Goal: Task Accomplishment & Management: Manage account settings

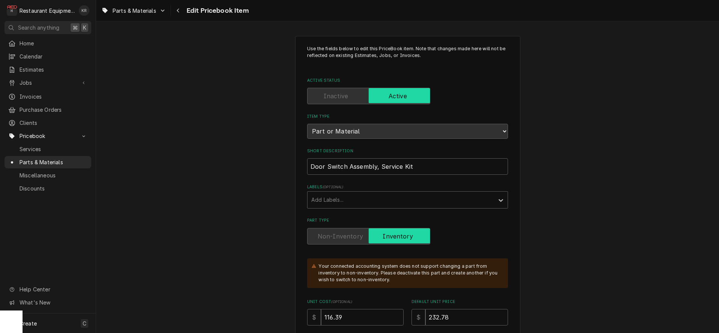
scroll to position [445, 0]
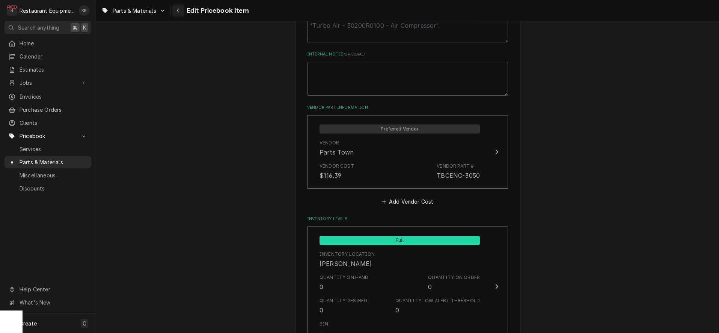
click at [181, 11] on div "Navigate back" at bounding box center [179, 11] width 8 height 8
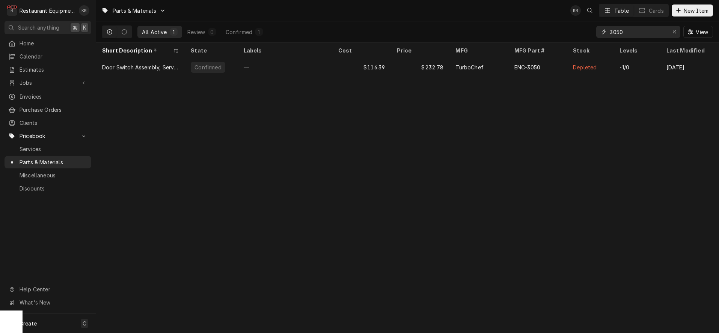
click at [653, 33] on input "3050" at bounding box center [638, 32] width 56 height 12
type input "3055"
click at [610, 34] on div "3055" at bounding box center [638, 32] width 84 height 12
drag, startPoint x: 620, startPoint y: 32, endPoint x: 586, endPoint y: 36, distance: 34.4
click at [610, 36] on input "3055" at bounding box center [638, 32] width 56 height 12
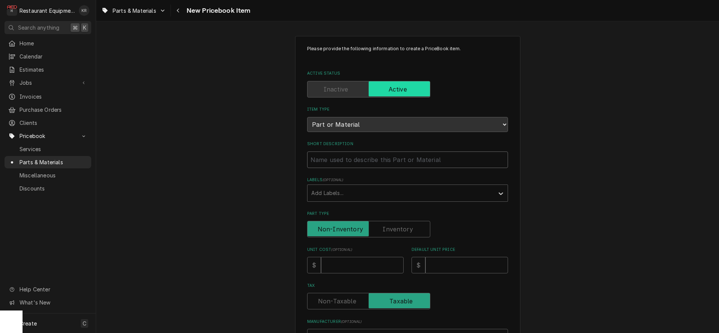
paste input "TurboChef ENC-3055 Door Hinge Kit With Switch"
type input "TurboChef ENC-3055 Door Hinge Kit With Switch"
type textarea "x"
drag, startPoint x: 375, startPoint y: 160, endPoint x: 292, endPoint y: 164, distance: 83.1
click at [307, 164] on input "TurboChef ENC-3055 Door Hinge Kit With Switch" at bounding box center [407, 160] width 201 height 17
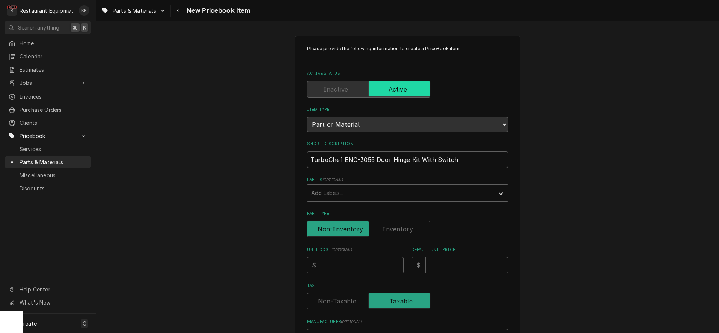
click at [374, 150] on div "Short Description TurboChef ENC-3055 Door Hinge Kit With Switch" at bounding box center [407, 154] width 201 height 27
drag, startPoint x: 371, startPoint y: 161, endPoint x: 313, endPoint y: 160, distance: 58.2
click at [313, 160] on input "TurboChef ENC-3055 Door Hinge Kit With Switch" at bounding box center [407, 160] width 201 height 17
click at [364, 146] on label "Short Description" at bounding box center [407, 144] width 201 height 6
click at [364, 152] on input "TurboChef ENC-3055 Door Hinge Kit With Switch" at bounding box center [407, 160] width 201 height 17
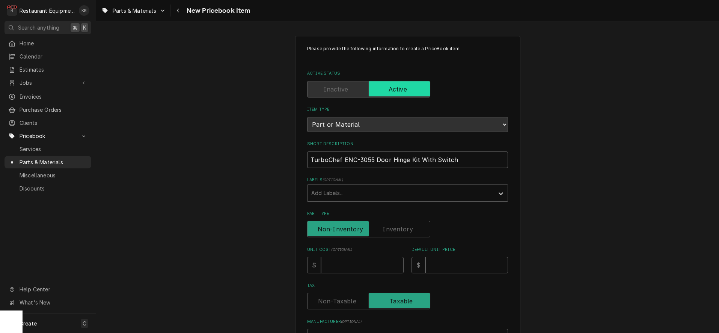
click at [376, 152] on input "TurboChef ENC-3055 Door Hinge Kit With Switch" at bounding box center [407, 160] width 201 height 17
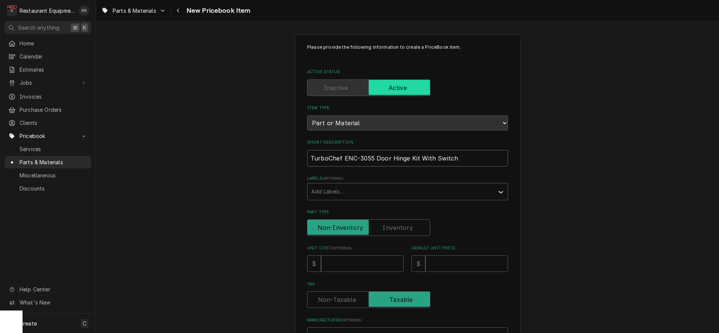
drag, startPoint x: 373, startPoint y: 159, endPoint x: 312, endPoint y: 159, distance: 61.2
click at [312, 159] on input "TurboChef ENC-3055 Door Hinge Kit With Switch" at bounding box center [407, 158] width 201 height 17
type input "Door Hinge Kit With Switch"
type textarea "x"
type input "Door Hinge Kit With Switch"
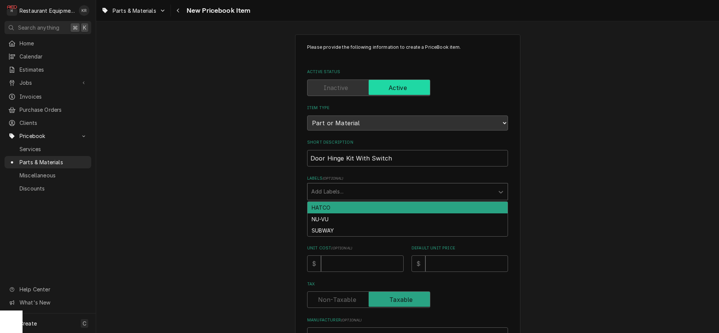
click at [390, 193] on div "Labels" at bounding box center [400, 192] width 179 height 14
click at [388, 176] on label "Labels ( optional )" at bounding box center [407, 179] width 201 height 6
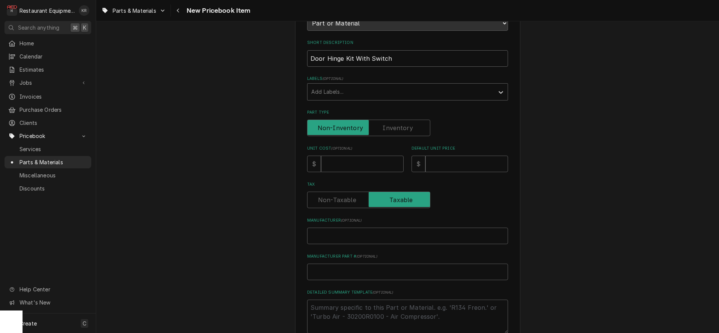
scroll to position [102, 0]
click at [352, 163] on input "Unit Cost ( optional )" at bounding box center [362, 163] width 83 height 17
type input "1"
type textarea "x"
type input "18"
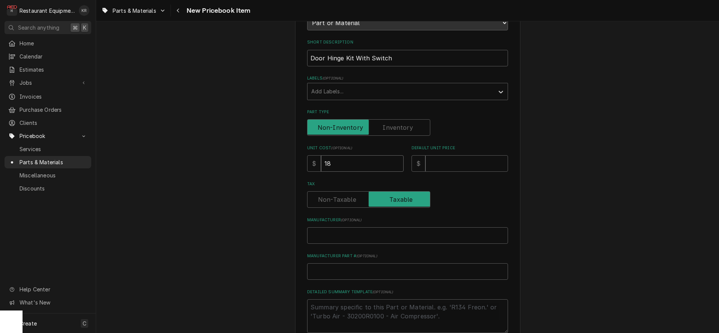
type textarea "x"
type input "187"
type textarea "x"
type input "187.5"
type textarea "x"
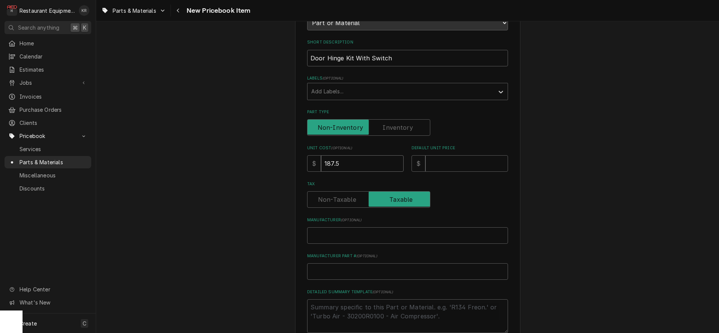
type input "187.52"
type textarea "x"
type input "187.52"
click at [455, 163] on input "Default Unit Price" at bounding box center [466, 163] width 83 height 17
type input "3"
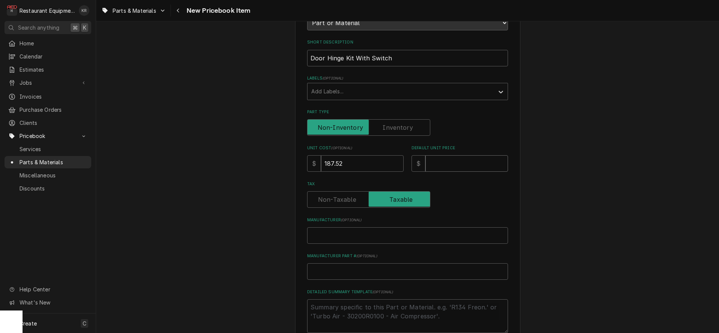
type textarea "x"
type input "37"
type textarea "x"
type input "375"
type textarea "x"
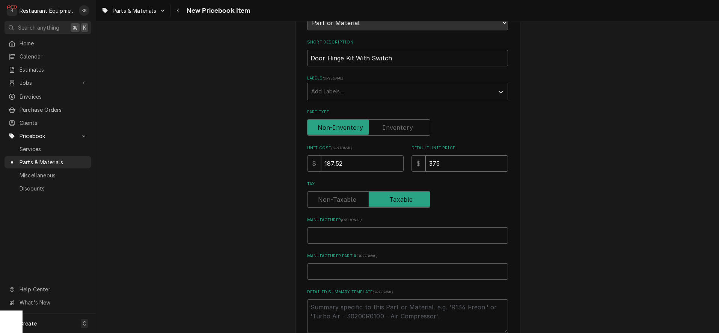
type input "375.0"
type textarea "x"
type input "375.04"
type textarea "x"
type input "375.04"
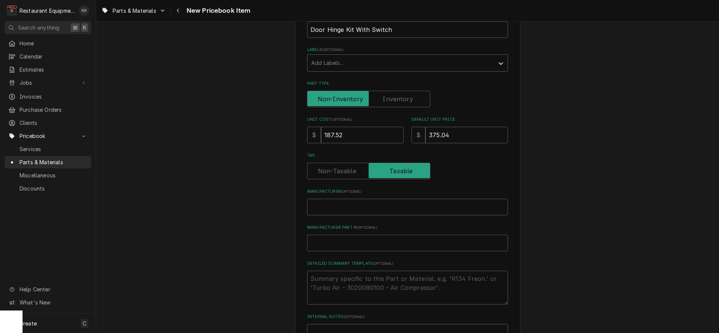
scroll to position [133, 0]
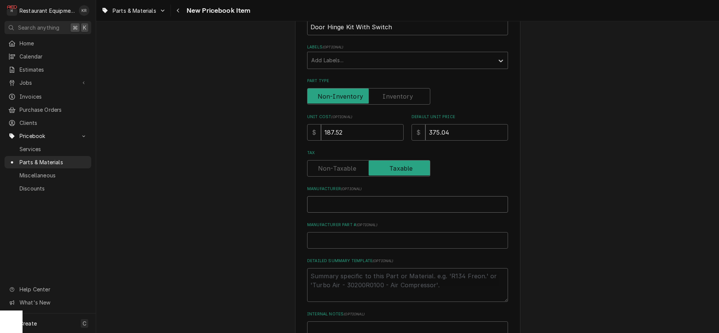
click at [410, 208] on input "Manufacturer ( optional )" at bounding box center [407, 204] width 201 height 17
paste input "TurboChef ENC-3055"
type input "TurboChef ENC-3055"
type textarea "x"
drag, startPoint x: 344, startPoint y: 205, endPoint x: 374, endPoint y: 202, distance: 30.2
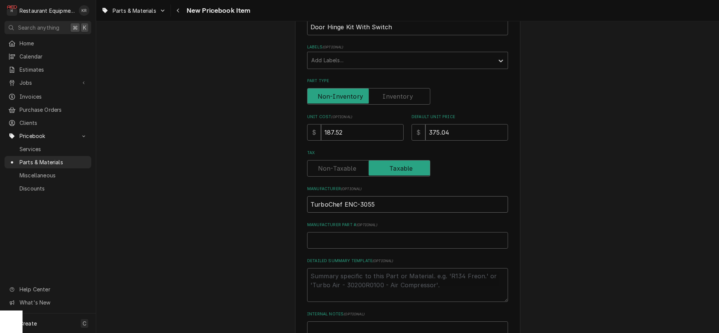
click at [374, 202] on input "TurboChef ENC-3055" at bounding box center [407, 204] width 201 height 17
type input "TurboChef"
type textarea "x"
type input "TurboChef"
click at [384, 241] on input "Manufacturer Part # ( optional )" at bounding box center [407, 240] width 201 height 17
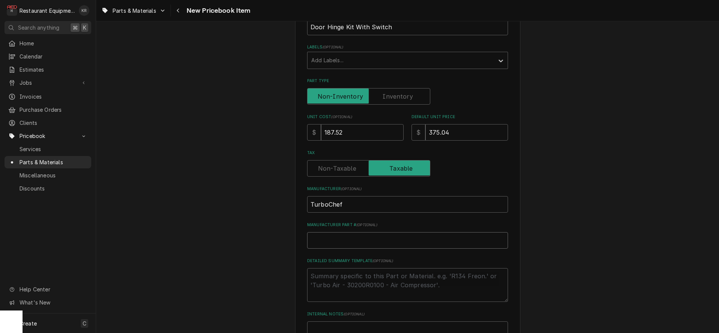
paste input "ENC-3055"
type input "ENC-3055"
type textarea "x"
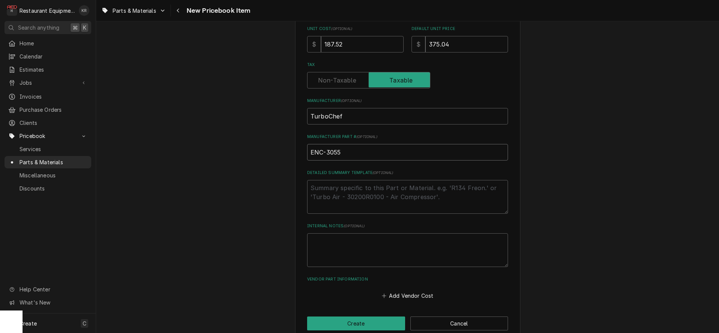
scroll to position [234, 0]
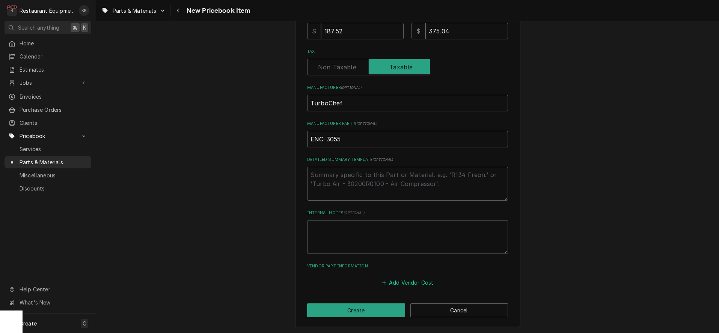
type input "ENC-3055"
click at [423, 282] on button "Add Vendor Cost" at bounding box center [407, 283] width 54 height 11
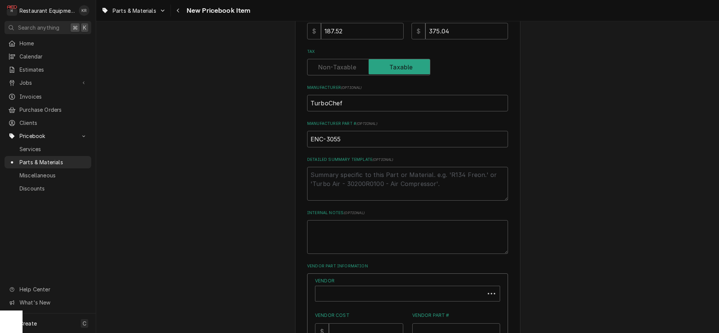
scroll to position [234, 0]
type textarea "x"
click at [418, 287] on div "Vendor" at bounding box center [407, 295] width 185 height 16
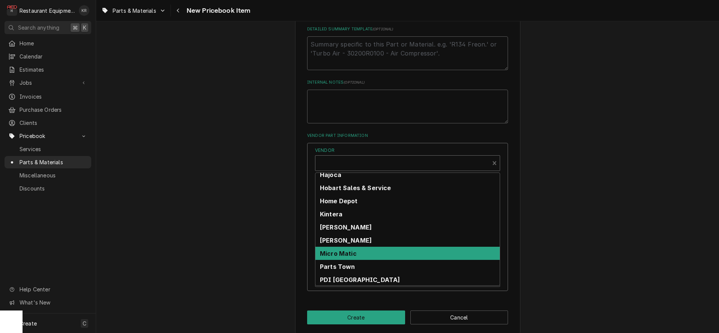
scroll to position [212, 0]
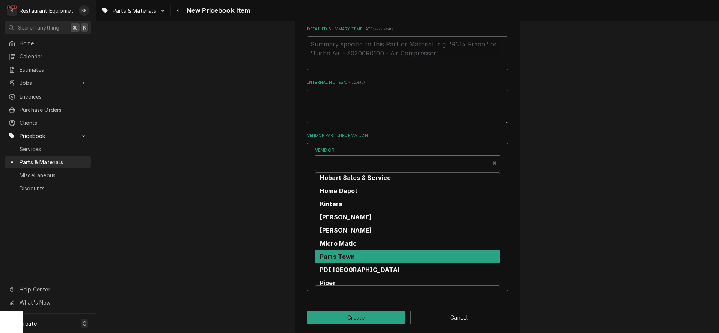
click at [442, 257] on div "Parts Town" at bounding box center [407, 256] width 184 height 13
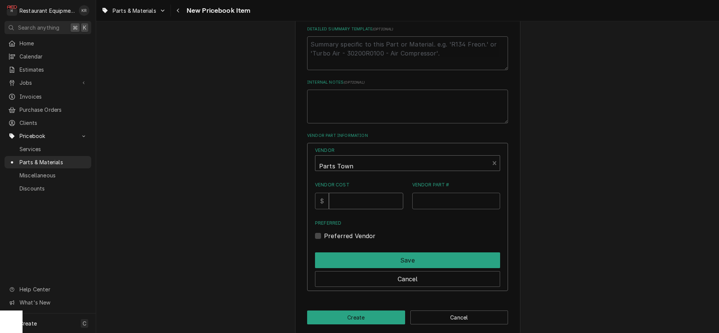
click at [377, 204] on input "Vendor Cost" at bounding box center [366, 201] width 74 height 17
type input "187.52"
click at [486, 202] on input "Vendor Part #" at bounding box center [456, 201] width 88 height 17
click at [468, 206] on input "Vendor Part #" at bounding box center [456, 201] width 88 height 17
paste input "TBCENC-3055"
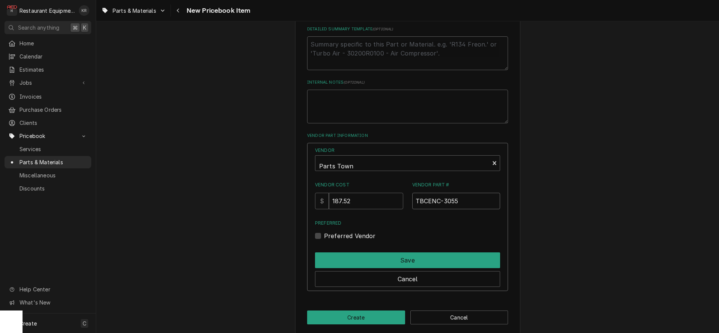
type input "TBCENC-3055"
click at [327, 235] on label "Preferred Vendor" at bounding box center [350, 236] width 52 height 9
click at [327, 235] on input "Preferred" at bounding box center [416, 240] width 185 height 17
checkbox input "true"
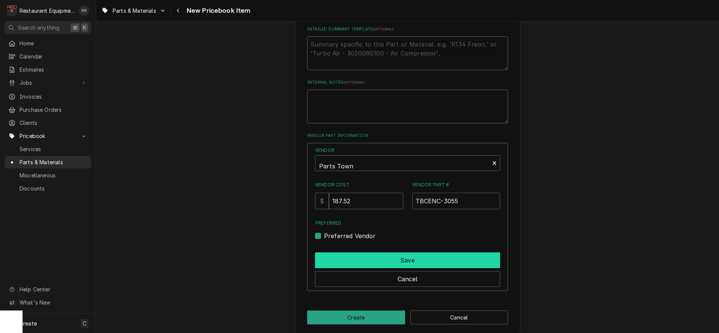
click at [406, 256] on button "Save" at bounding box center [407, 261] width 185 height 16
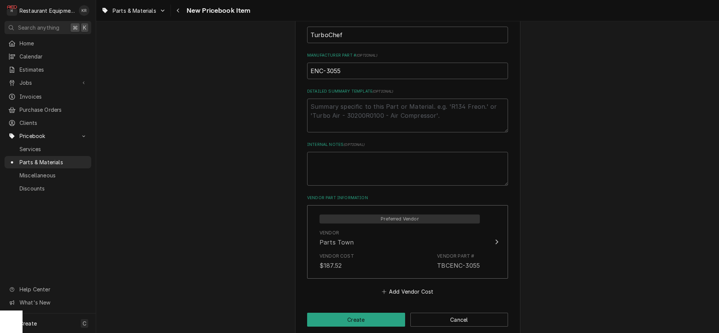
scroll to position [312, 0]
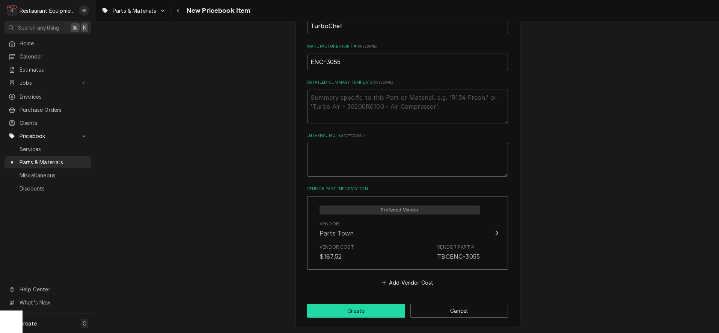
click at [378, 316] on button "Create" at bounding box center [356, 311] width 98 height 14
type textarea "x"
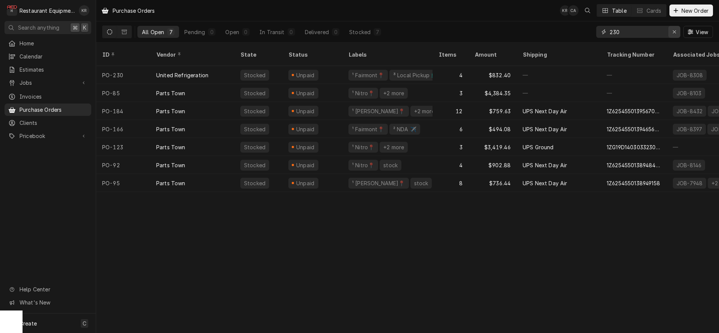
click at [674, 32] on icon "Erase input" at bounding box center [674, 31] width 3 height 3
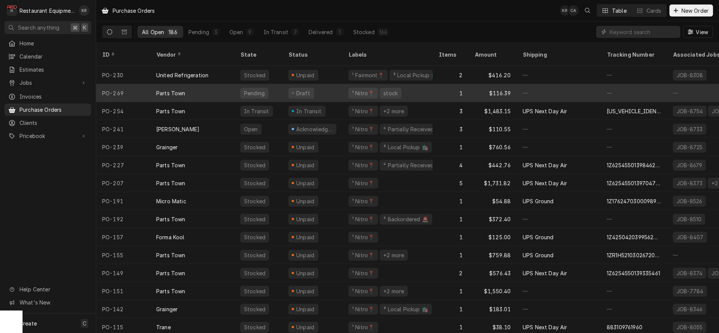
click at [436, 89] on div "1" at bounding box center [451, 93] width 36 height 18
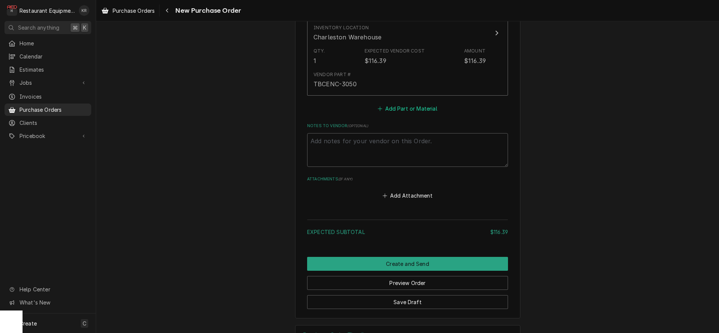
scroll to position [401, 0]
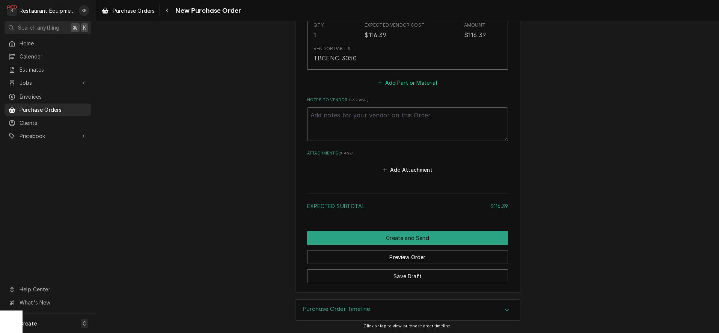
click at [410, 80] on button "Add Part or Material" at bounding box center [408, 82] width 62 height 11
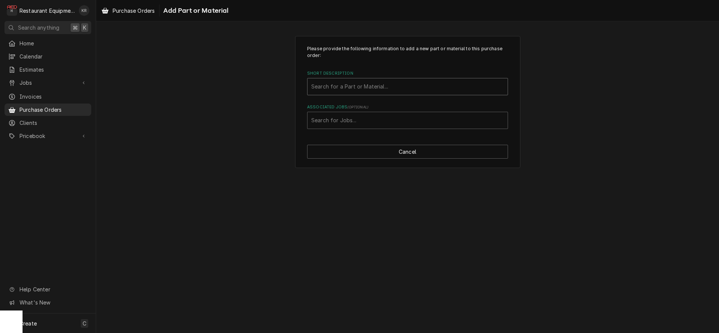
click at [404, 89] on div "Short Description" at bounding box center [407, 87] width 193 height 14
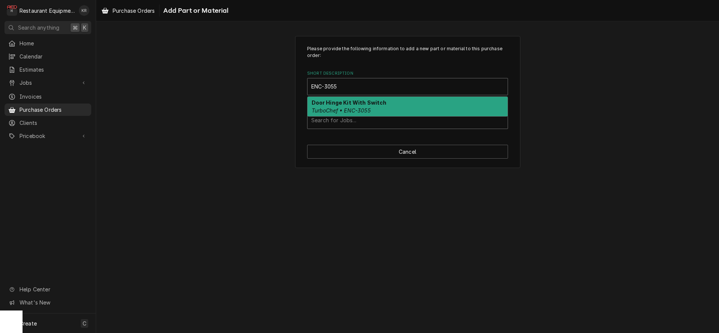
type input "ENC-3055"
click at [394, 120] on div "Associated Jobs" at bounding box center [407, 121] width 193 height 14
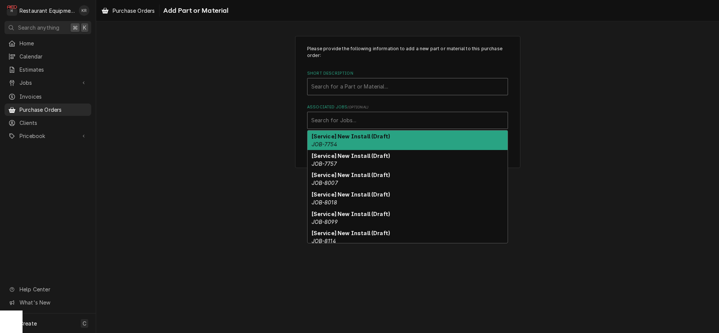
click at [391, 87] on div "Short Description" at bounding box center [407, 87] width 193 height 14
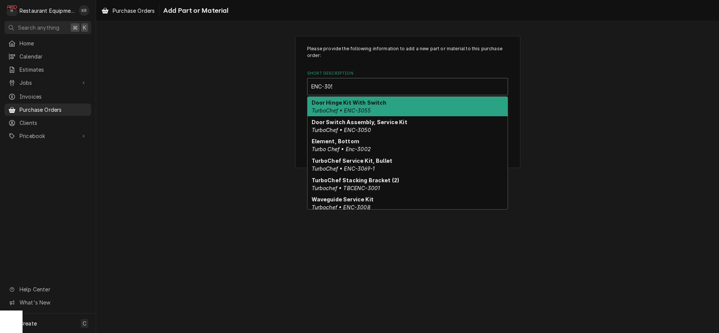
type input "ENC-3055"
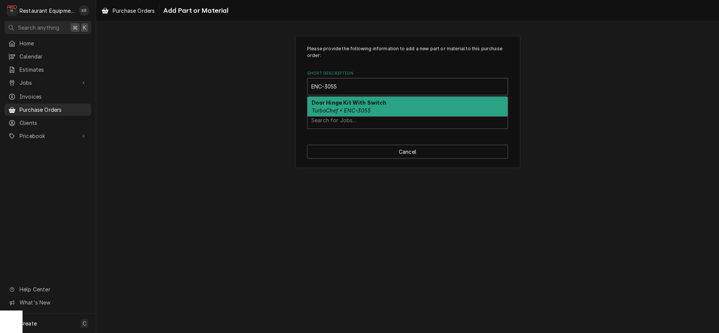
click at [426, 108] on div "Door Hinge Kit With Switch TurboChef • ENC-3055" at bounding box center [408, 107] width 200 height 20
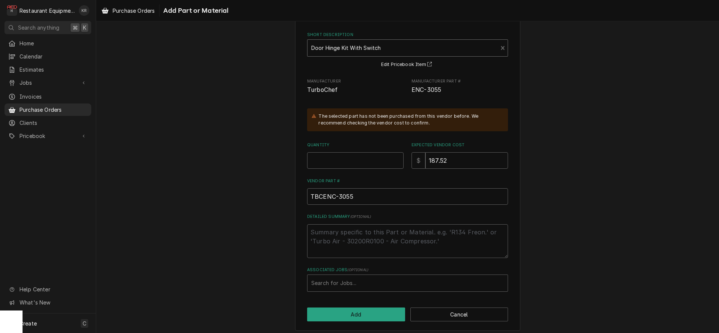
scroll to position [39, 0]
click at [371, 160] on input "Quantity" at bounding box center [355, 160] width 97 height 17
click at [369, 163] on input "Quantity" at bounding box center [355, 162] width 97 height 17
type textarea "x"
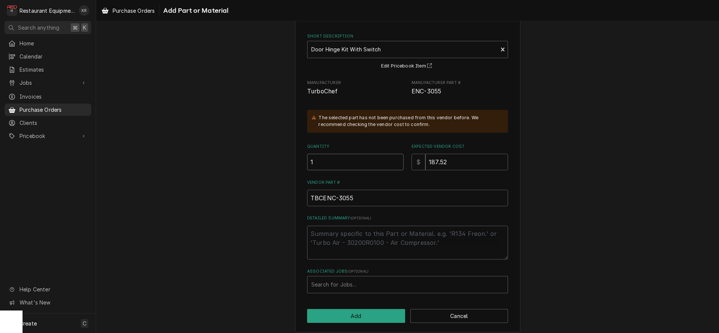
type input "1"
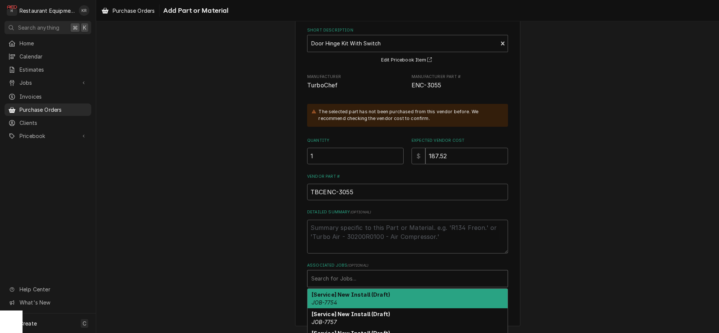
click at [371, 277] on div "Associated Jobs" at bounding box center [407, 279] width 193 height 14
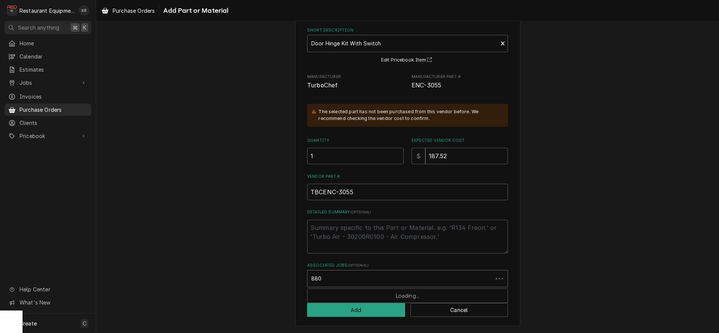
type input "8805"
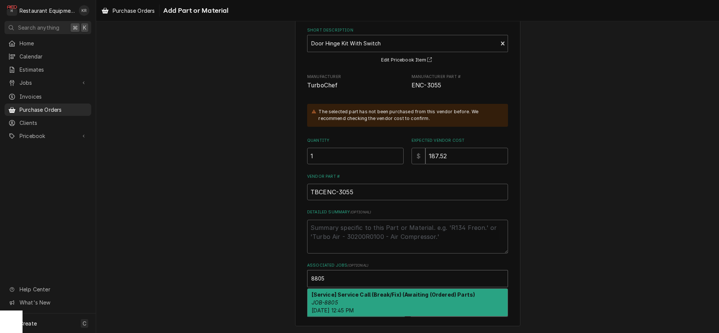
click at [415, 303] on div "[Service] Service Call (Break/Fix) (Awaiting (Ordered) Parts) JOB-8805 Fri, Sep…" at bounding box center [408, 302] width 200 height 27
type textarea "x"
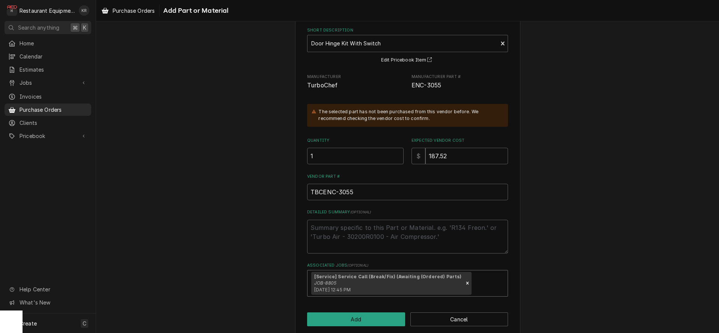
scroll to position [53, 0]
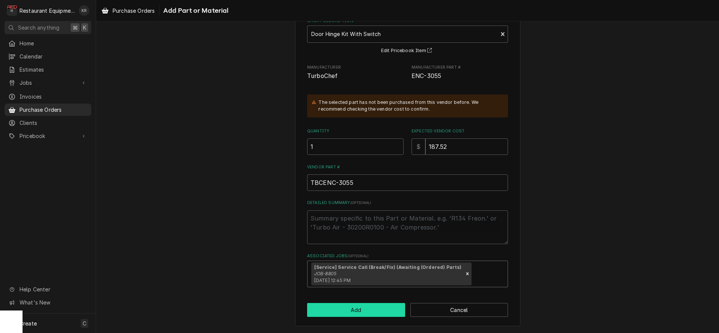
click at [371, 309] on button "Add" at bounding box center [356, 310] width 98 height 14
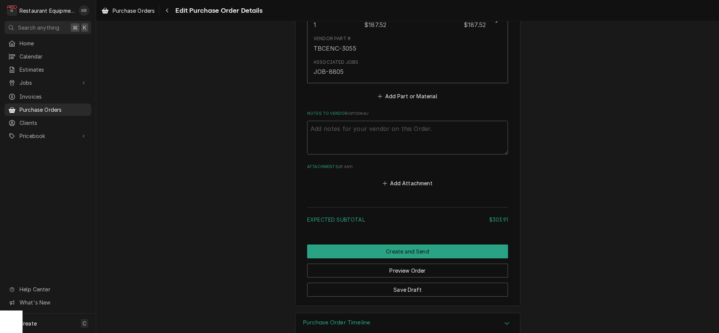
scroll to position [530, 0]
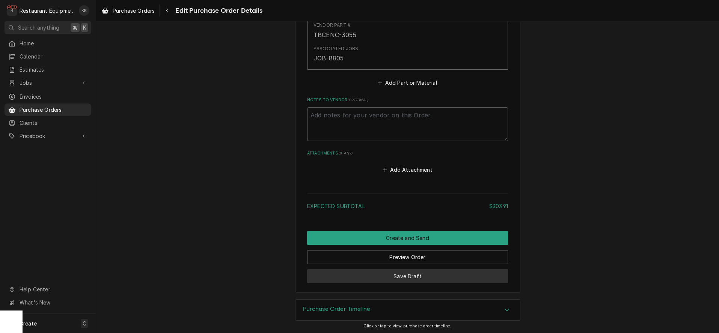
click at [438, 273] on button "Save Draft" at bounding box center [407, 277] width 201 height 14
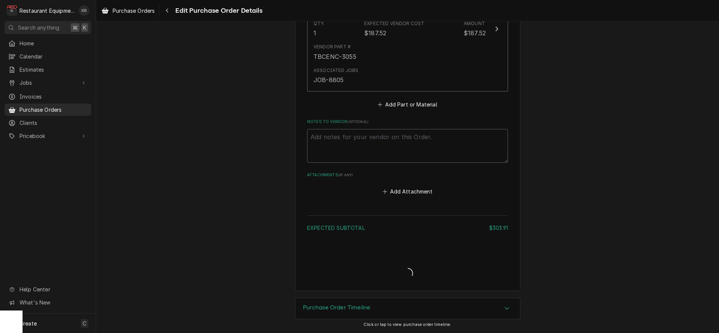
scroll to position [506, 0]
type textarea "x"
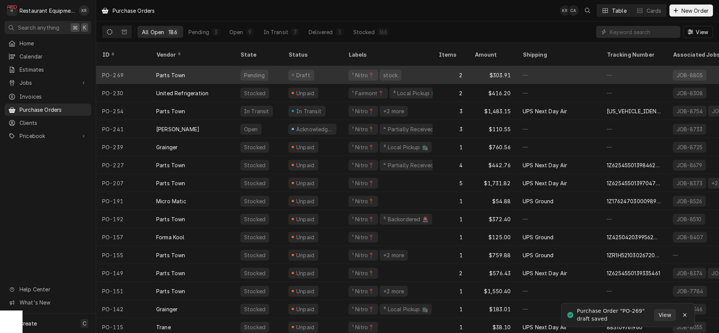
click at [463, 67] on div "2" at bounding box center [451, 75] width 36 height 18
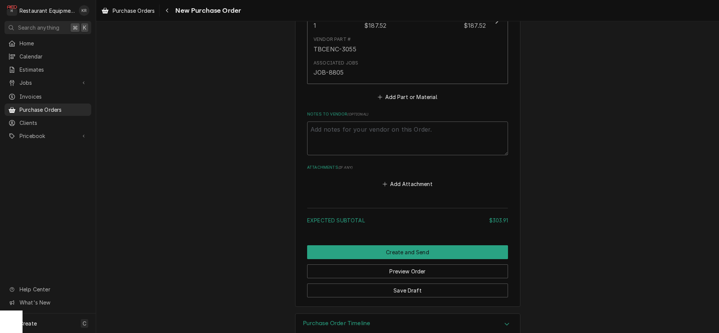
scroll to position [530, 0]
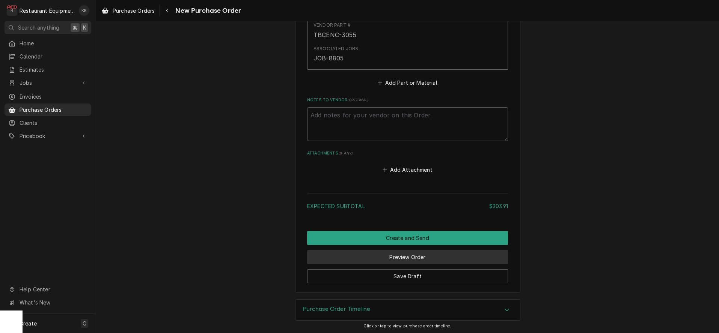
click at [436, 257] on button "Preview Order" at bounding box center [407, 257] width 201 height 14
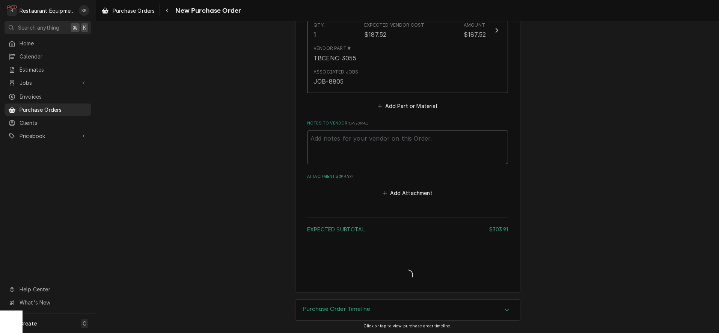
type textarea "x"
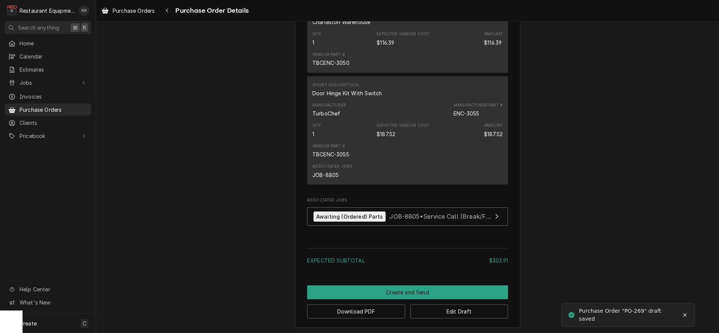
scroll to position [541, 0]
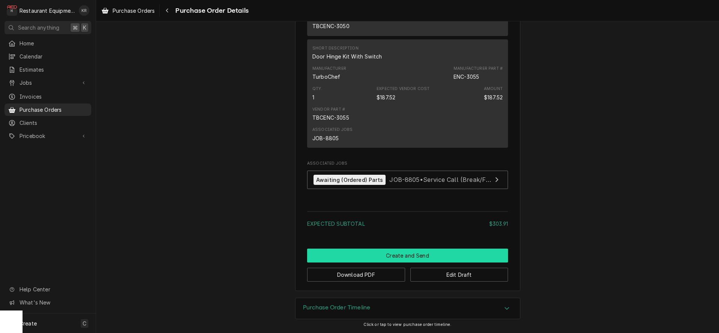
click at [425, 255] on button "Create and Send" at bounding box center [407, 256] width 201 height 14
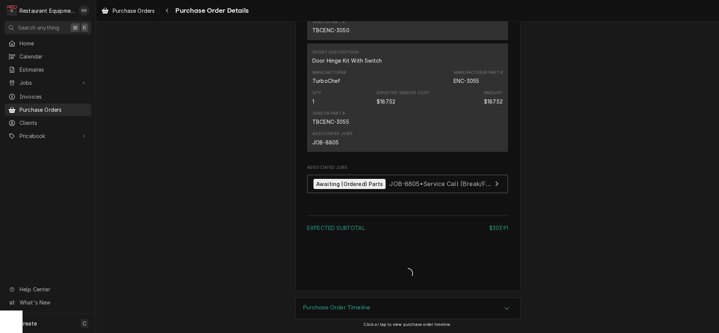
scroll to position [536, 0]
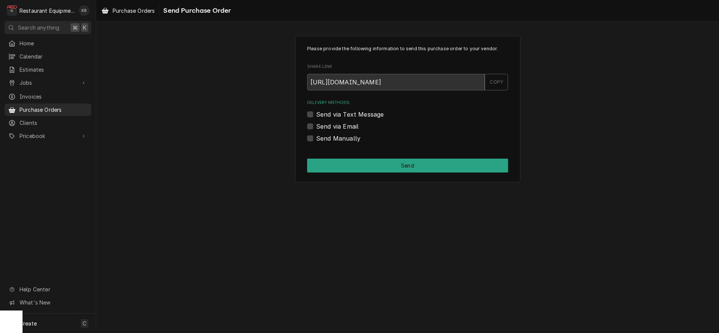
click at [313, 126] on div "Send via Email" at bounding box center [407, 126] width 201 height 9
click at [316, 128] on label "Send via Email" at bounding box center [337, 126] width 42 height 9
click at [316, 128] on input "Send via Email" at bounding box center [416, 130] width 201 height 17
checkbox input "true"
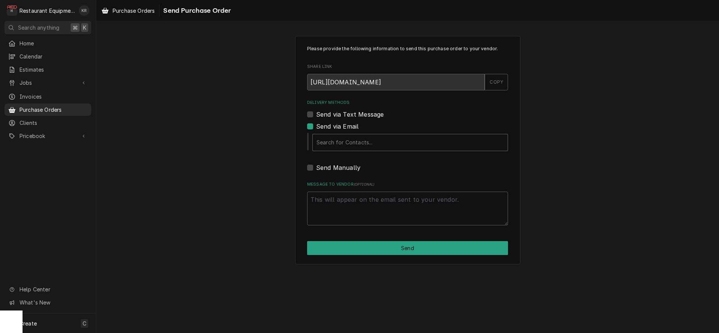
click at [350, 143] on div "Delivery Methods" at bounding box center [410, 143] width 187 height 14
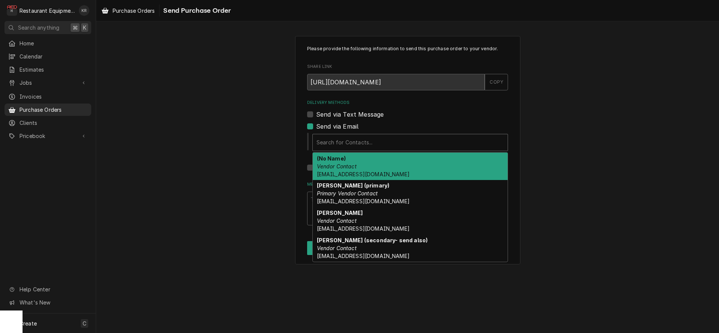
click at [367, 160] on div "(No Name) Vendor Contact orderentry@partstown.com" at bounding box center [410, 166] width 195 height 27
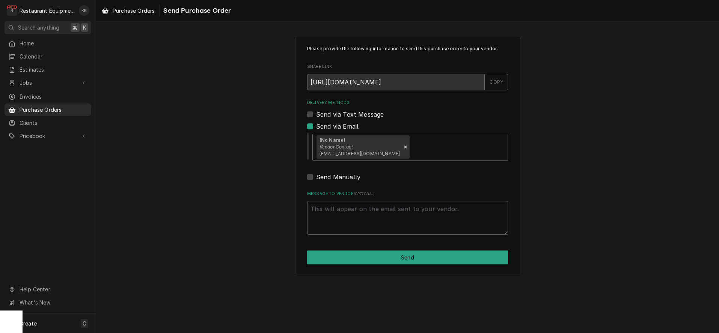
click at [421, 152] on div "Delivery Methods" at bounding box center [457, 147] width 93 height 14
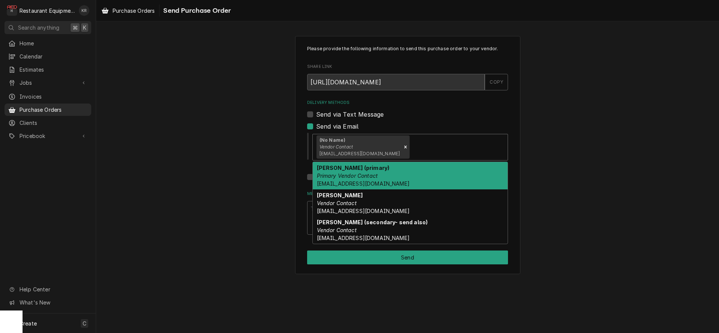
click at [410, 173] on div "Austin Wiard (primary) Primary Vendor Contact awiard@partstown.com" at bounding box center [410, 175] width 195 height 27
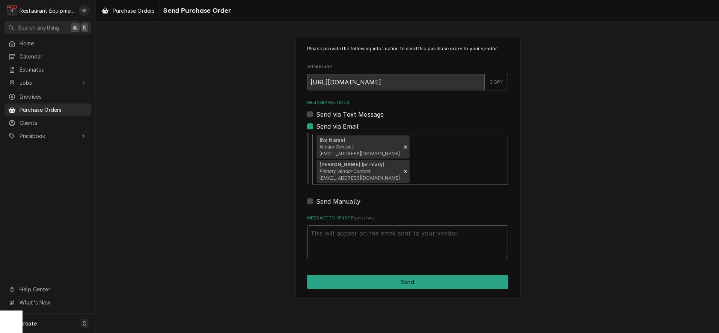
click at [480, 165] on div "Delivery Methods" at bounding box center [457, 172] width 93 height 14
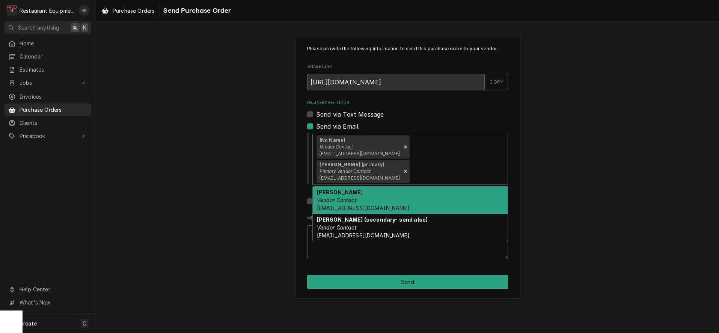
click at [456, 187] on div "Derek Noyes Vendor Contact dnoyes@partstown.com" at bounding box center [410, 200] width 195 height 27
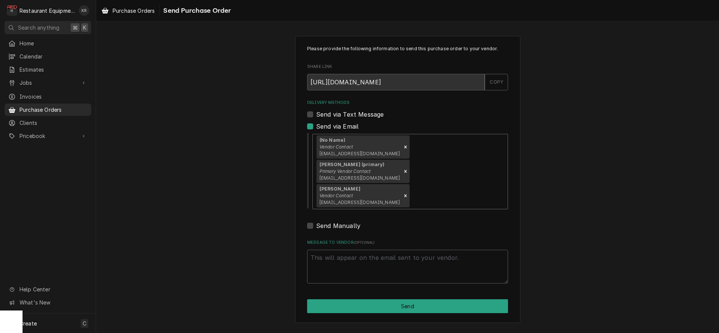
click at [467, 189] on div "Delivery Methods" at bounding box center [457, 196] width 93 height 14
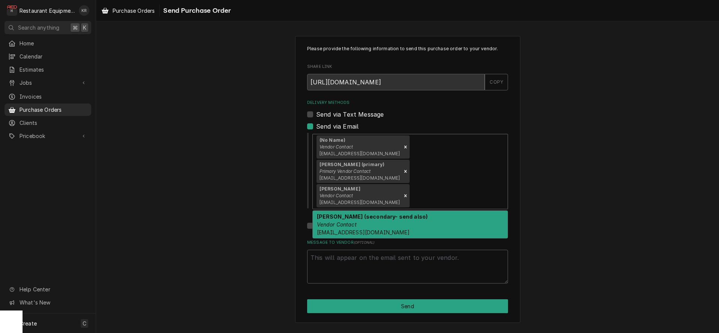
click at [448, 211] on div "Sarah Ballard (secondary- send also) Vendor Contact sballard@partstown.com" at bounding box center [410, 224] width 195 height 27
type textarea "x"
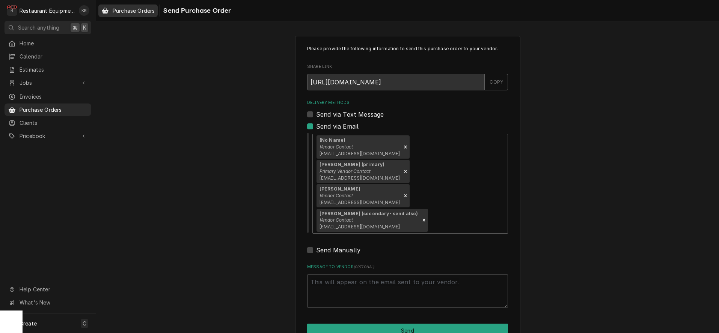
click at [136, 8] on span "Purchase Orders" at bounding box center [134, 11] width 42 height 8
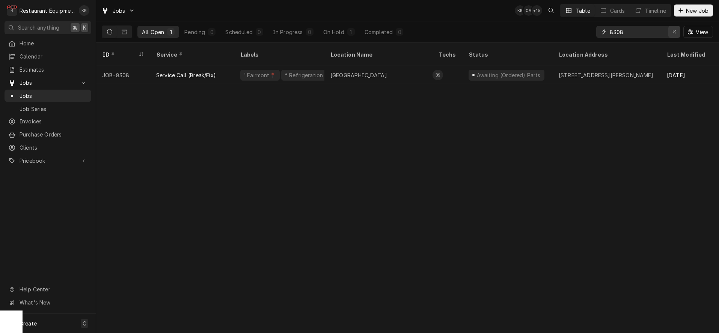
click at [673, 33] on icon "Erase input" at bounding box center [674, 31] width 3 height 3
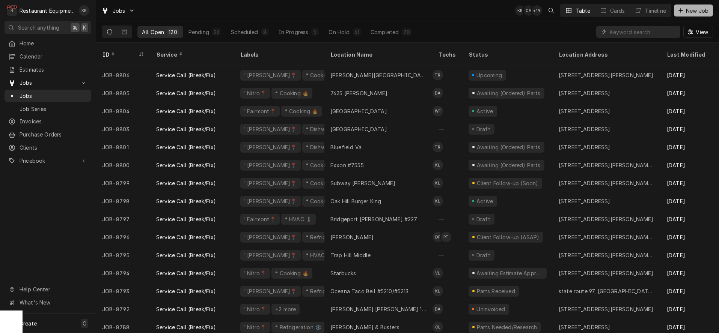
click at [694, 11] on span "New Job" at bounding box center [698, 11] width 26 height 8
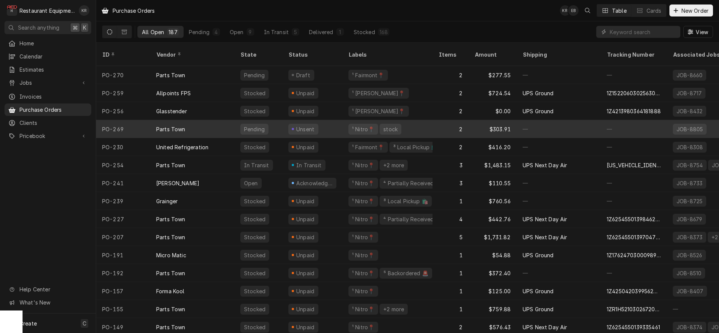
click at [210, 120] on div "Parts Town" at bounding box center [192, 129] width 84 height 18
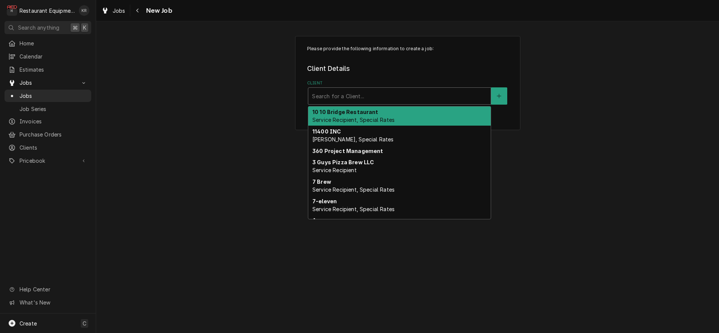
click at [404, 92] on div "Client" at bounding box center [399, 96] width 175 height 14
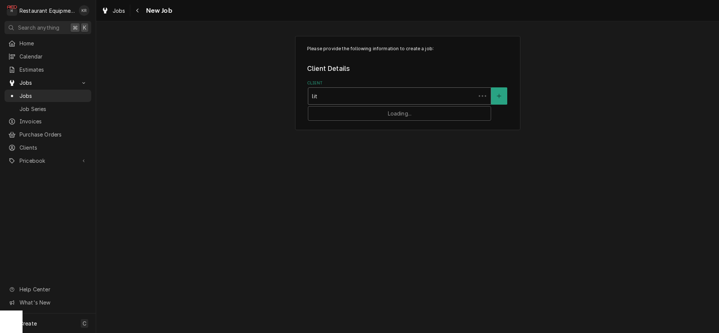
type input "litt"
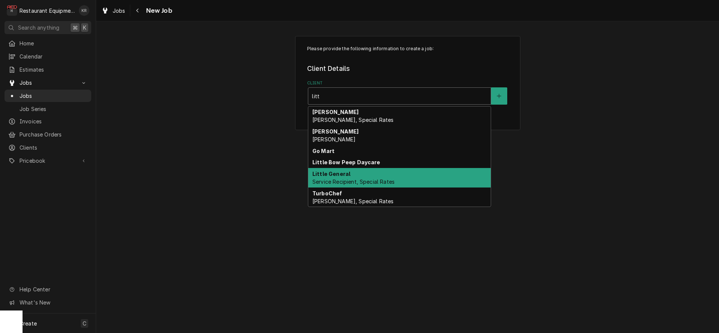
click at [370, 177] on div "Little General Service Recipient, Special Rates" at bounding box center [399, 178] width 183 height 20
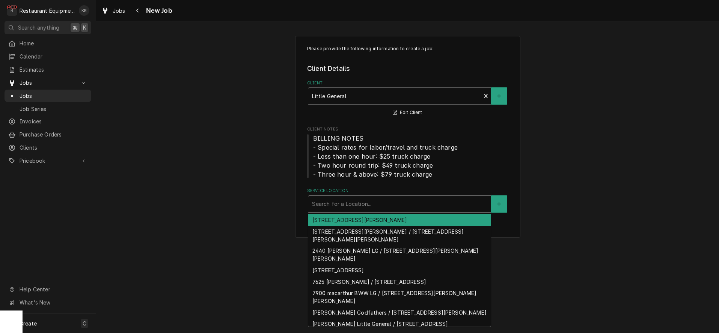
click at [356, 199] on div "Service Location" at bounding box center [399, 205] width 175 height 14
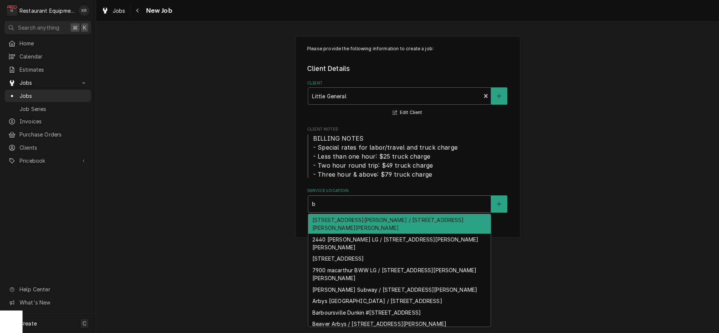
type input "ba"
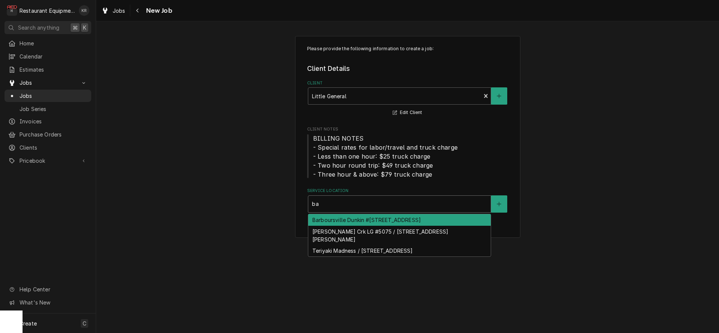
click at [336, 221] on div "Barboursville Dunkin #5060 / 3498 US-60, Barboursville, WV 25504" at bounding box center [399, 220] width 183 height 12
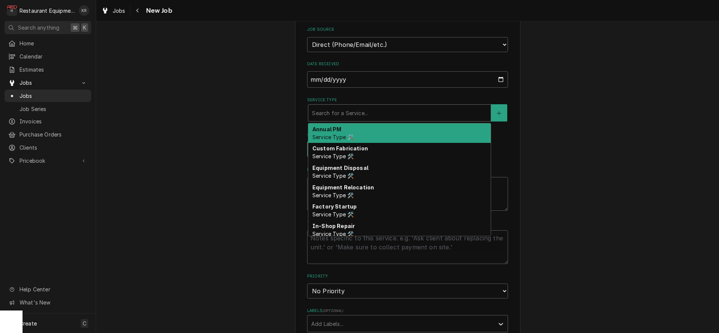
scroll to position [234, 0]
click at [358, 107] on div "Service Type" at bounding box center [399, 112] width 175 height 14
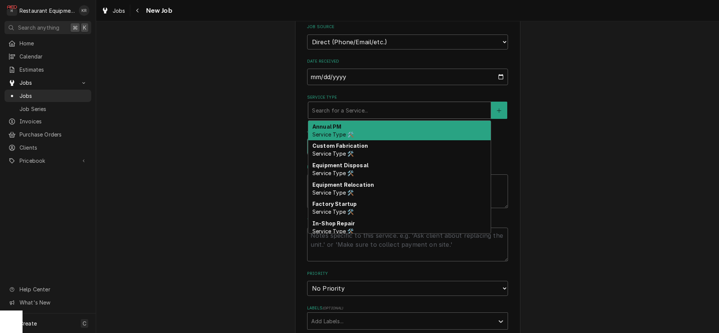
type textarea "x"
type input "b"
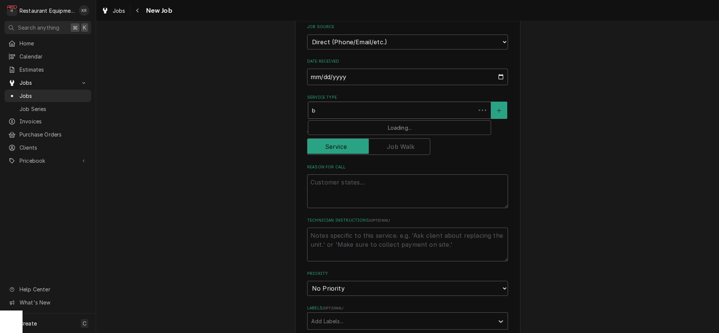
type textarea "x"
type input "br"
type textarea "x"
type input "bre"
type textarea "x"
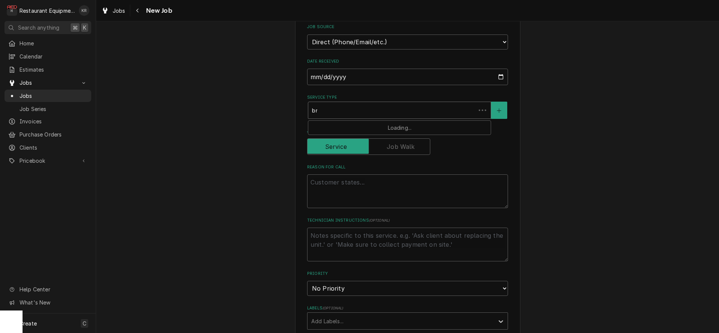
type input "brea"
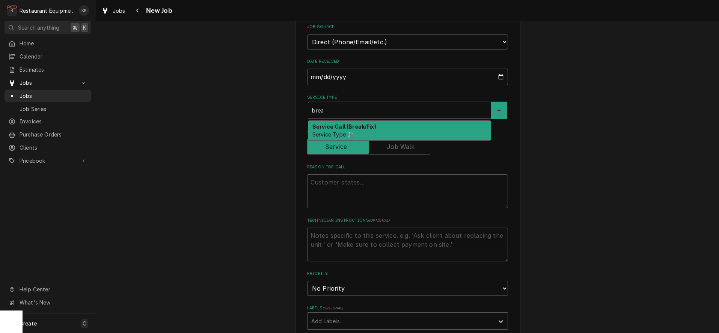
click at [356, 128] on strong "Service Call (Break/Fix)" at bounding box center [344, 127] width 64 height 6
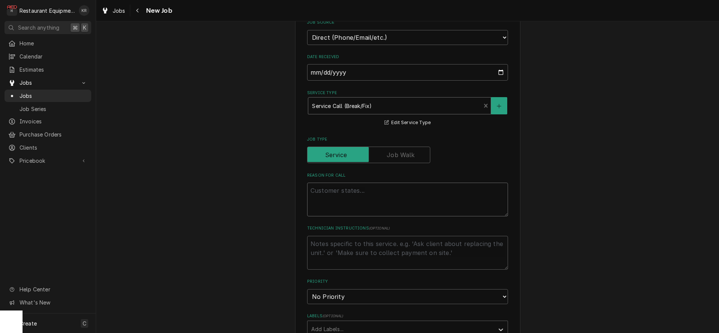
scroll to position [239, 0]
paste textarea "Work Order #: 87950 Request number: 112371 [PERSON_NAME] not brewing [PERSON_NA…"
type textarea "x"
type textarea "Work Order #: 87950 Request number: 112371 [PERSON_NAME] not brewing [PERSON_NA…"
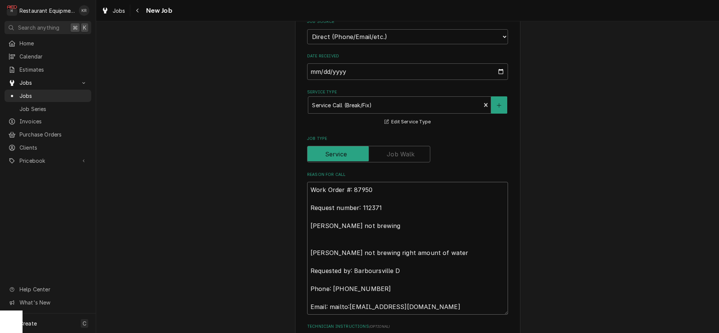
type textarea "x"
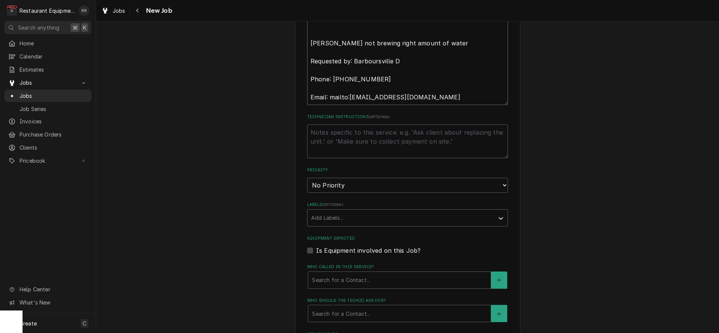
scroll to position [451, 0]
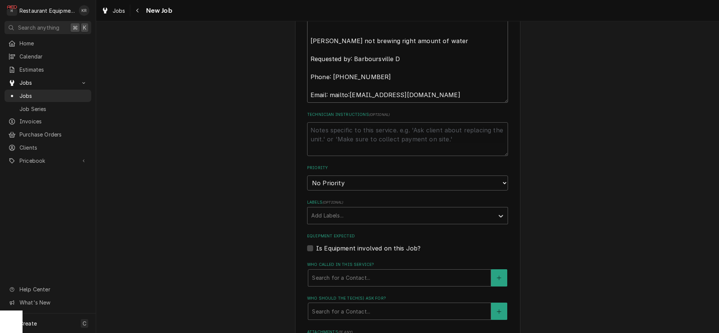
type textarea "Work Order #: 87950 Request number: 112371 [PERSON_NAME] not brewing [PERSON_NA…"
select select "1"
click option "Urgent" at bounding box center [0, 0] width 0 height 0
click at [358, 217] on div "Labels" at bounding box center [400, 216] width 179 height 14
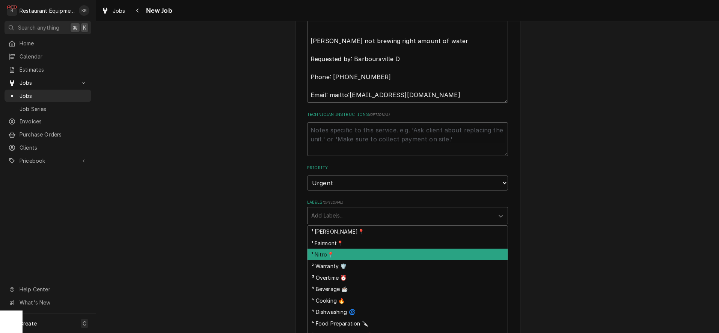
click at [357, 256] on div "¹ Nitro📍" at bounding box center [408, 255] width 200 height 12
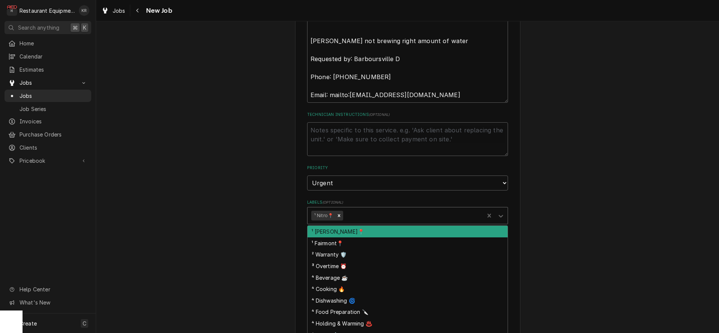
click at [370, 217] on div "Labels" at bounding box center [413, 216] width 136 height 14
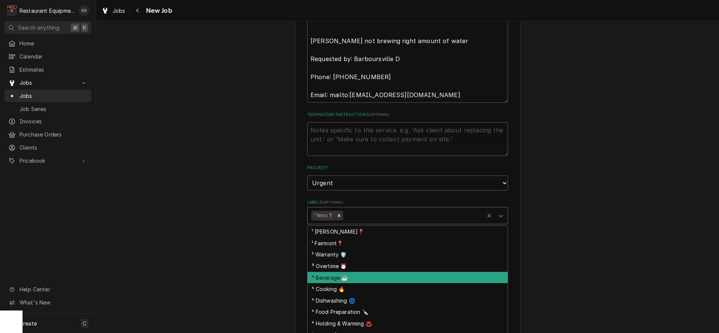
click at [371, 275] on div "⁴ Beverage ☕" at bounding box center [408, 278] width 200 height 12
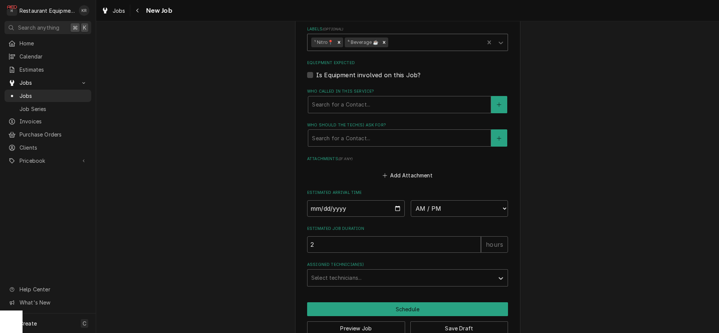
scroll to position [634, 0]
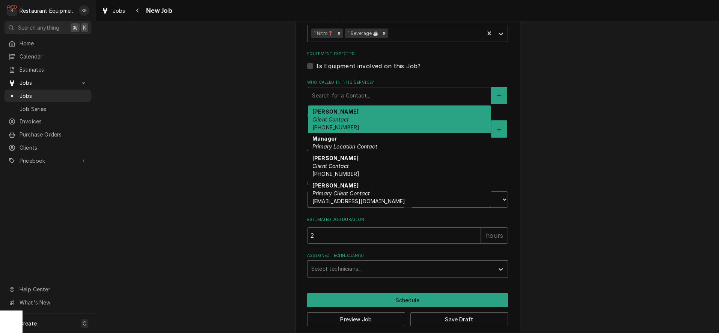
click at [356, 92] on div "Who called in this service?" at bounding box center [399, 96] width 175 height 14
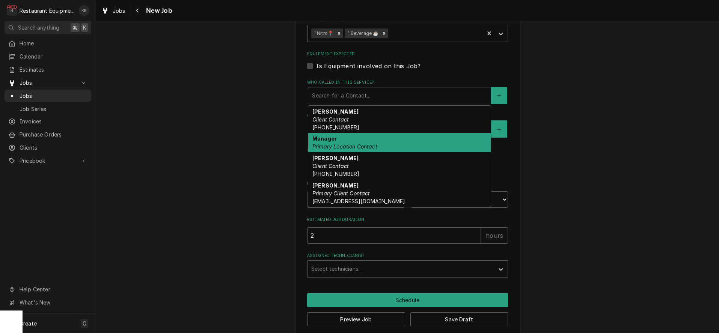
click at [353, 145] on em "Primary Location Contact" at bounding box center [344, 146] width 65 height 6
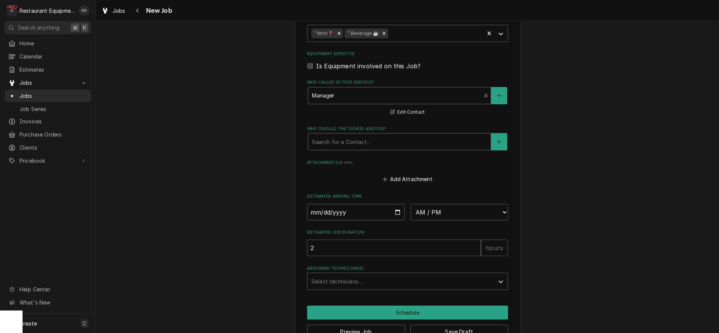
click at [359, 142] on div "Who should the tech(s) ask for?" at bounding box center [399, 142] width 175 height 14
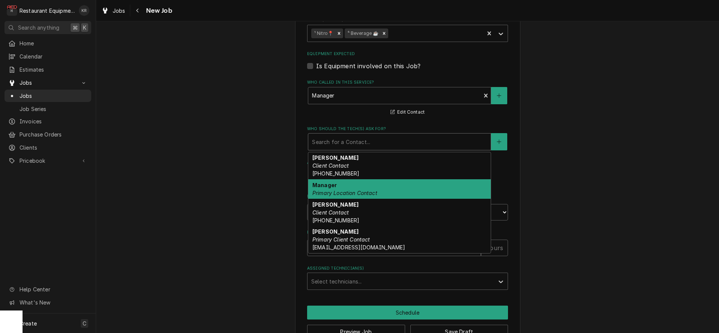
click at [363, 188] on div "Manager Primary Location Contact" at bounding box center [399, 190] width 183 height 20
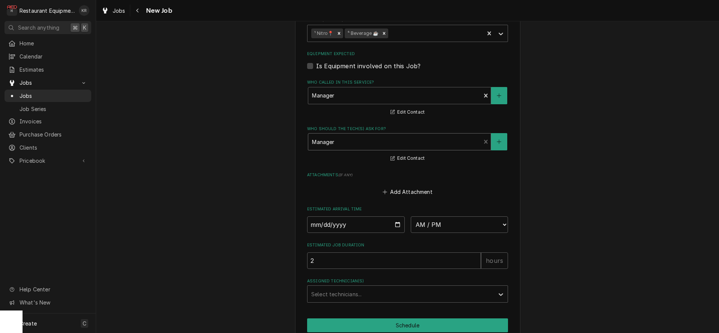
scroll to position [667, 0]
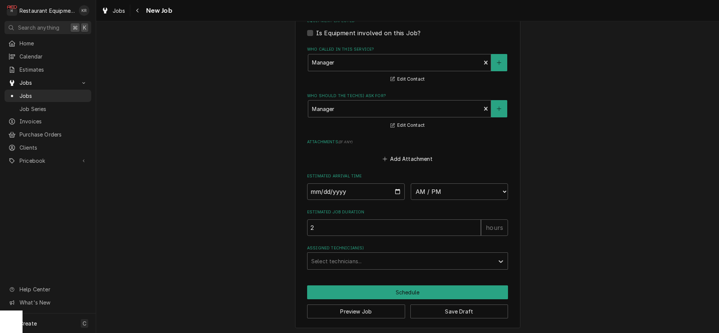
click at [443, 303] on div "Preview Job Save Draft" at bounding box center [407, 309] width 201 height 19
click at [445, 309] on button "Save Draft" at bounding box center [459, 312] width 98 height 14
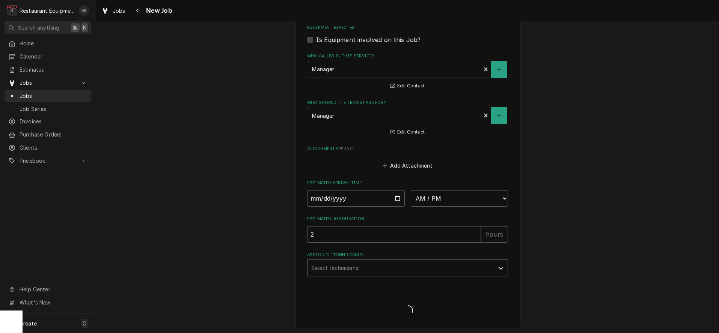
type textarea "x"
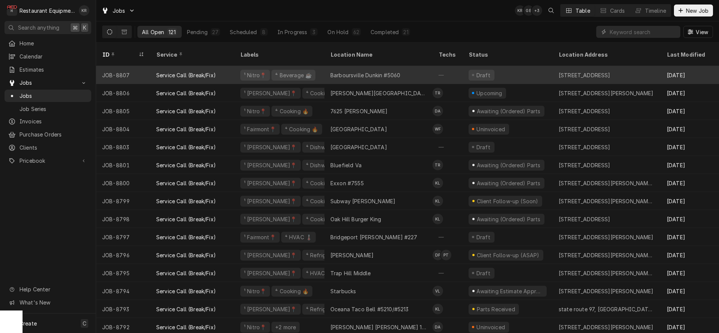
click at [398, 71] on div "Barboursville Dunkin #5060" at bounding box center [365, 75] width 70 height 8
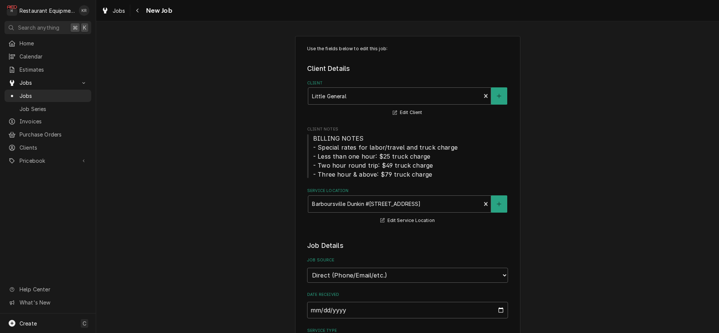
type textarea "x"
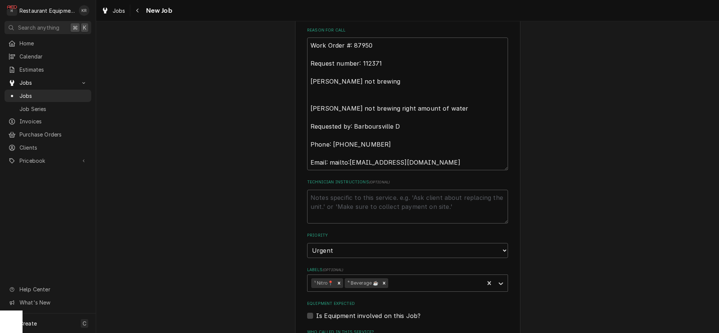
scroll to position [661, 0]
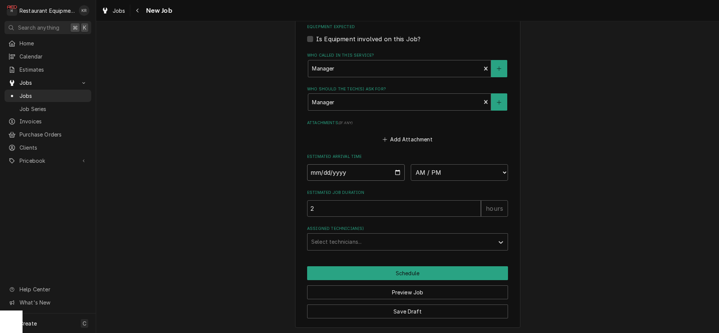
click at [394, 171] on input "Date" at bounding box center [356, 172] width 98 height 17
type input "2025-09-05"
type textarea "x"
click at [411, 164] on select "AM / PM 6:00 AM 6:15 AM 6:30 AM 6:45 AM 7:00 AM 7:15 AM 7:30 AM 7:45 AM 8:00 AM…" at bounding box center [460, 172] width 98 height 17
select select "14:45:00"
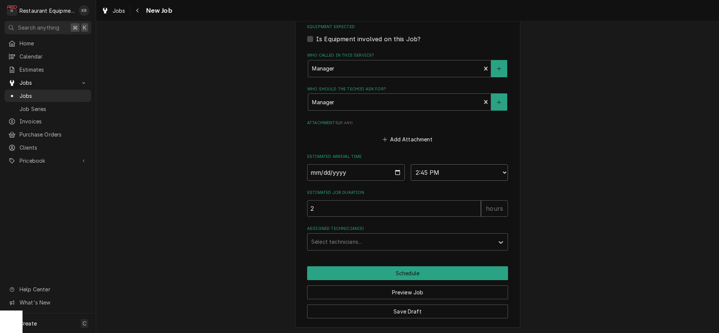
click option "2:45 PM" at bounding box center [0, 0] width 0 height 0
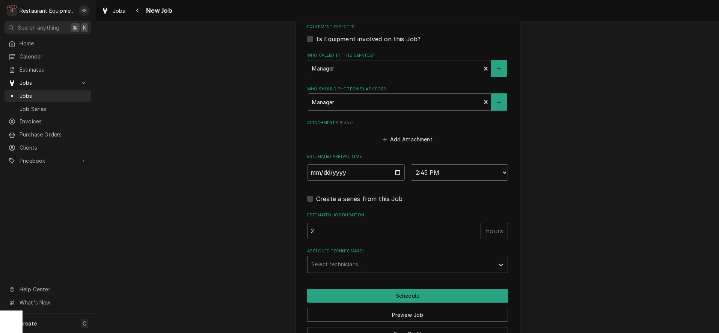
type textarea "x"
click at [335, 266] on div "Assigned Technician(s)" at bounding box center [400, 265] width 179 height 14
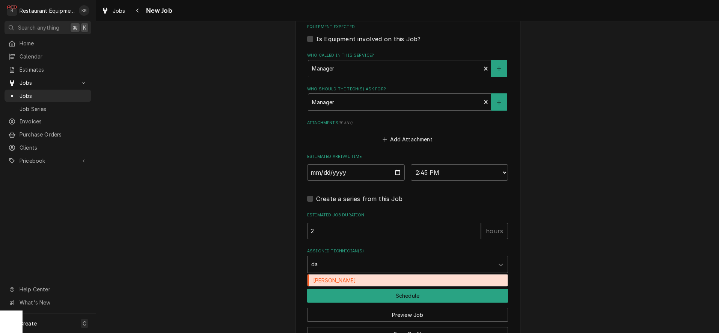
type input "dak"
click at [333, 281] on div "Dakota Arthur" at bounding box center [408, 281] width 200 height 12
type textarea "x"
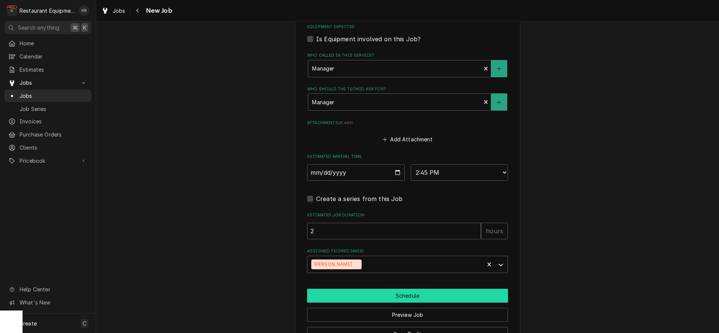
click at [423, 295] on button "Schedule" at bounding box center [407, 296] width 201 height 14
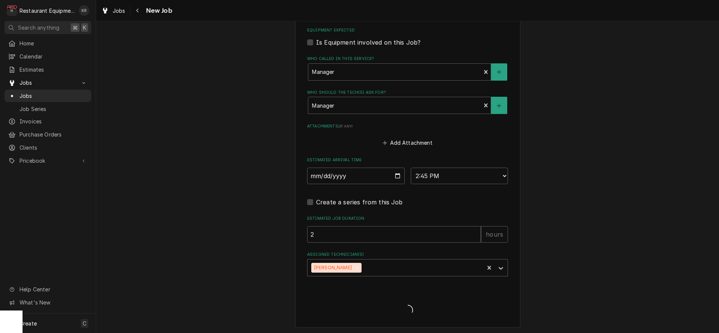
type textarea "x"
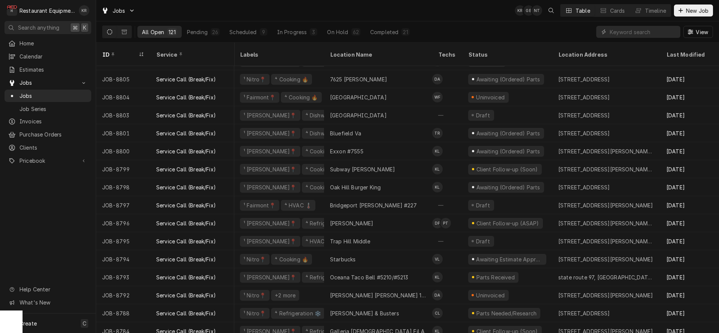
scroll to position [0, 0]
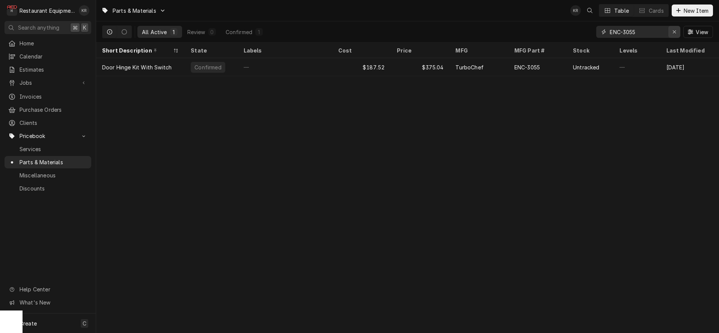
click at [677, 31] on div "Erase input" at bounding box center [675, 32] width 8 height 8
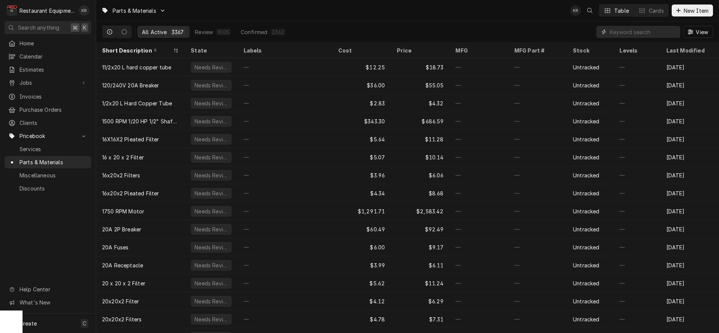
click at [644, 33] on input "Dynamic Content Wrapper" at bounding box center [643, 32] width 67 height 12
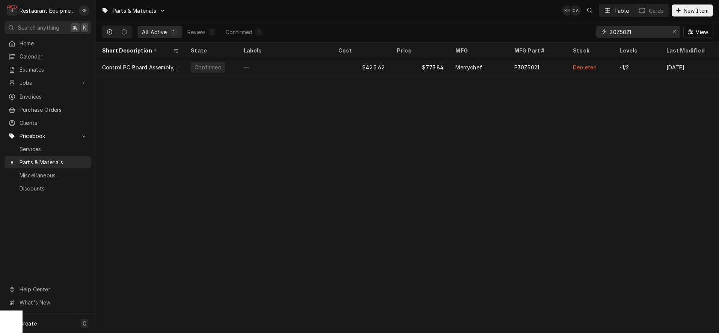
type input "30Z5021"
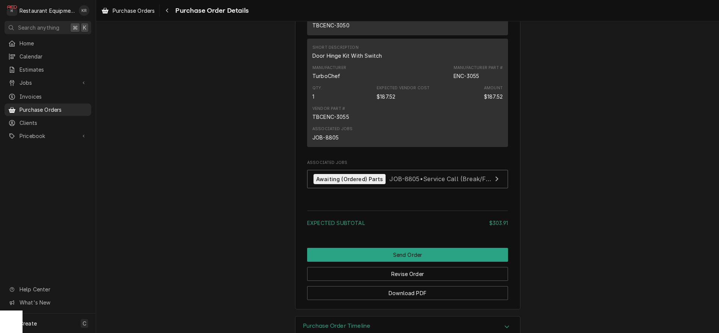
scroll to position [560, 0]
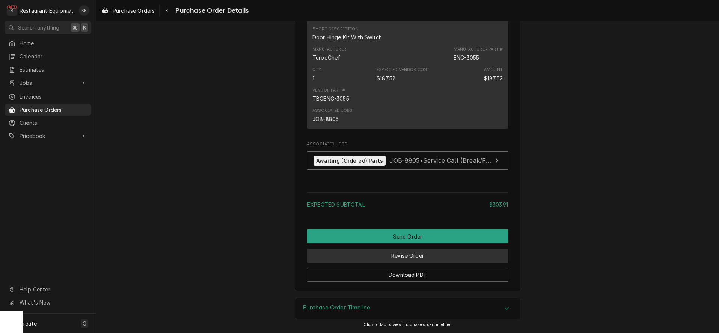
click at [431, 255] on button "Revise Order" at bounding box center [407, 256] width 201 height 14
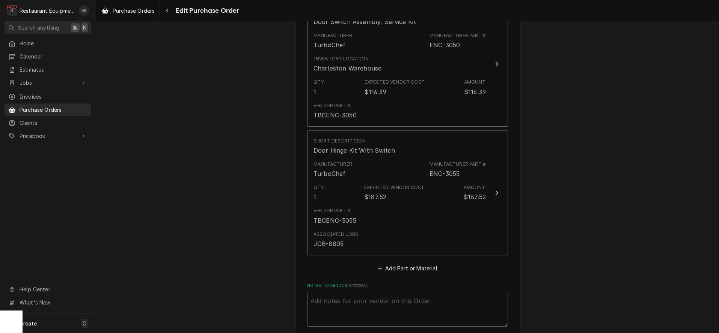
scroll to position [346, 0]
click at [418, 262] on button "Add Part or Material" at bounding box center [408, 266] width 62 height 11
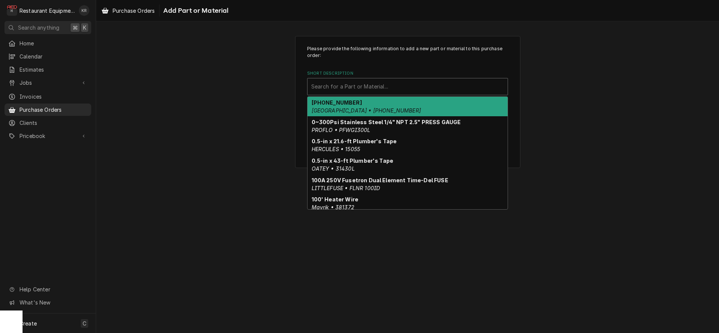
click at [416, 89] on div "Short Description" at bounding box center [407, 87] width 193 height 14
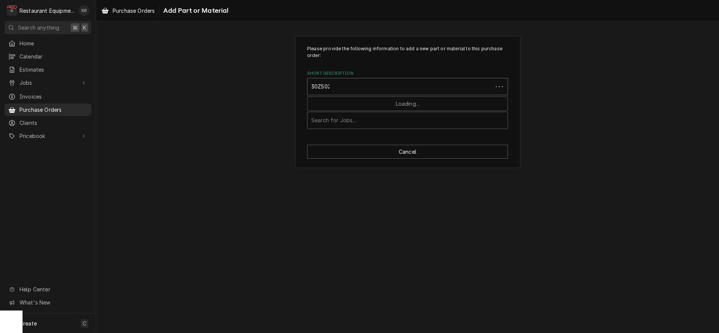
type input "30Z5021"
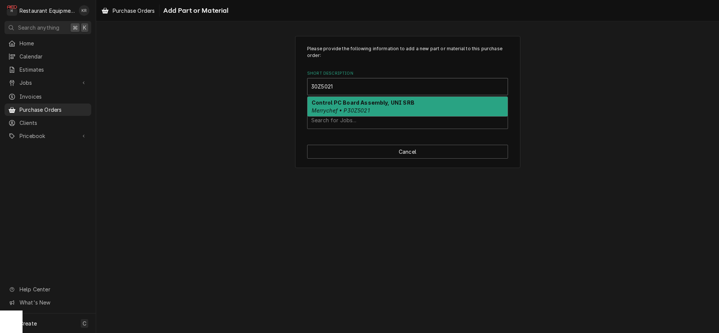
click at [430, 103] on div "Control PC Board Assembly, UNI SRB Merrychef • P30Z5021" at bounding box center [408, 107] width 200 height 20
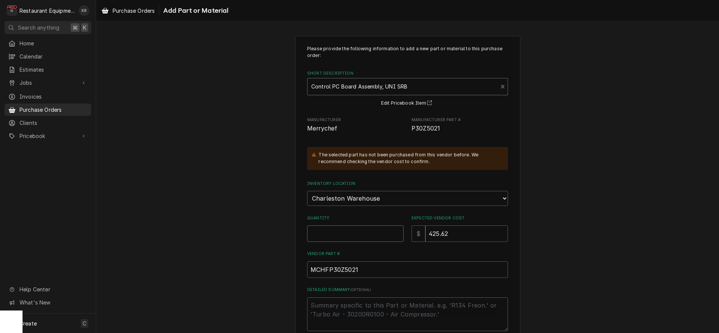
click at [380, 235] on input "Quantity" at bounding box center [355, 234] width 97 height 17
type textarea "x"
type input "2"
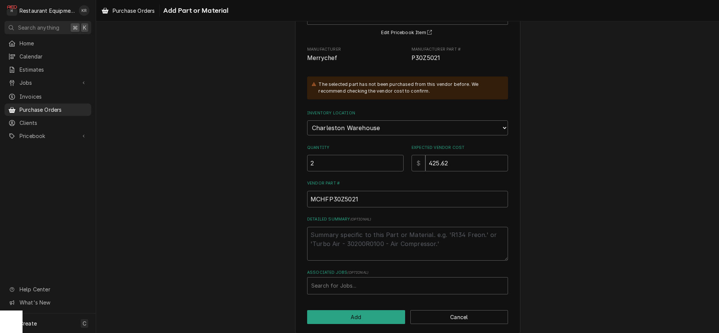
scroll to position [77, 0]
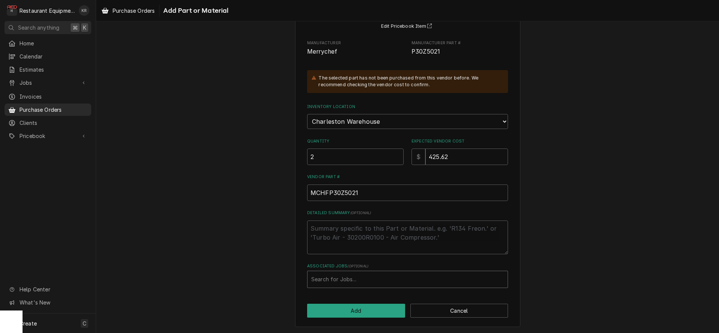
click at [340, 284] on div "Associated Jobs" at bounding box center [407, 280] width 193 height 14
type input "8794"
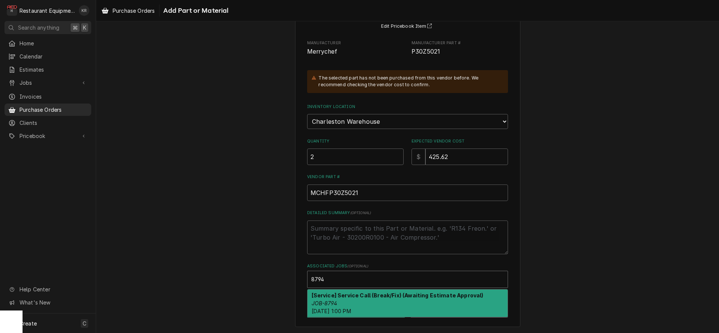
click at [392, 304] on div "[Service] Service Call (Break/Fix) (Awaiting Estimate Approval) JOB-8794 Thu, S…" at bounding box center [408, 303] width 200 height 27
type textarea "x"
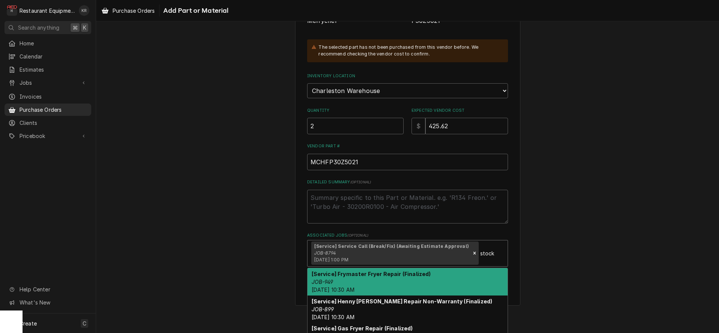
scroll to position [115, 0]
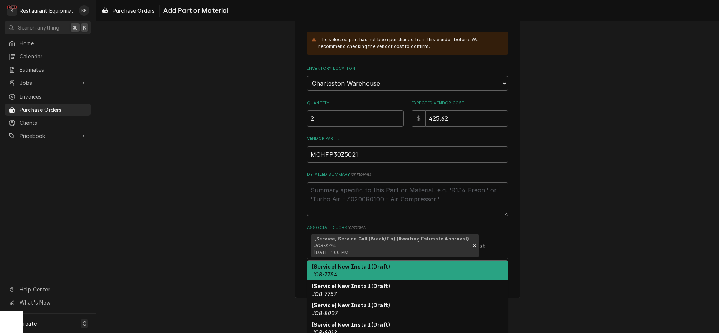
type input "s"
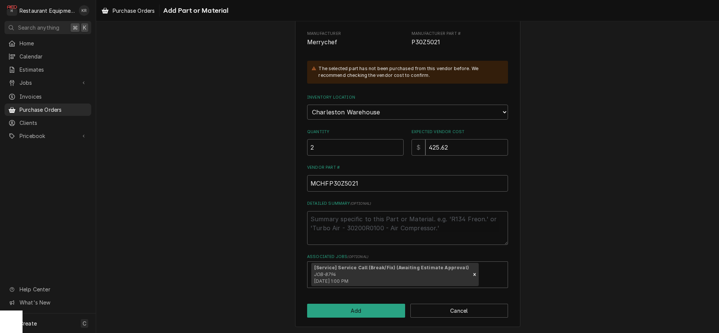
click at [577, 277] on div "Please provide the following information to add a new part or material to this …" at bounding box center [407, 138] width 623 height 391
click at [370, 308] on button "Add" at bounding box center [356, 311] width 98 height 14
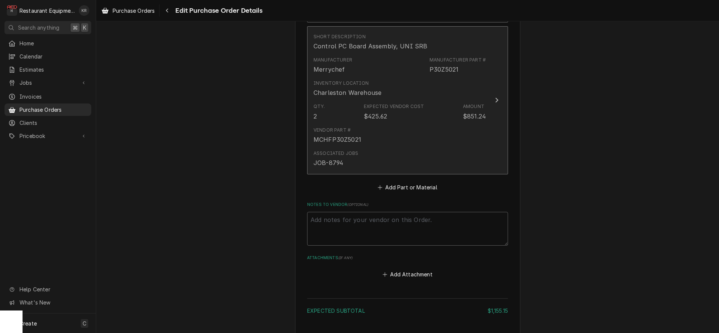
scroll to position [644, 0]
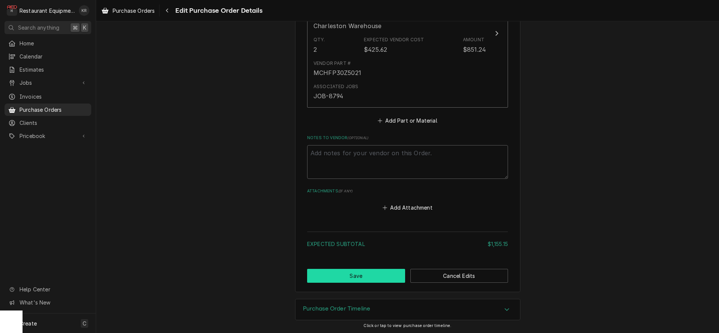
click at [347, 270] on button "Save" at bounding box center [356, 276] width 98 height 14
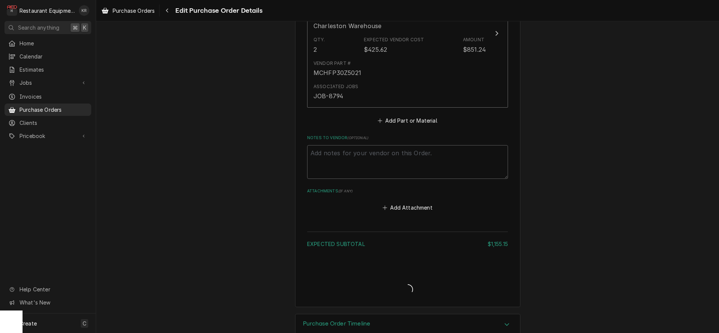
type textarea "x"
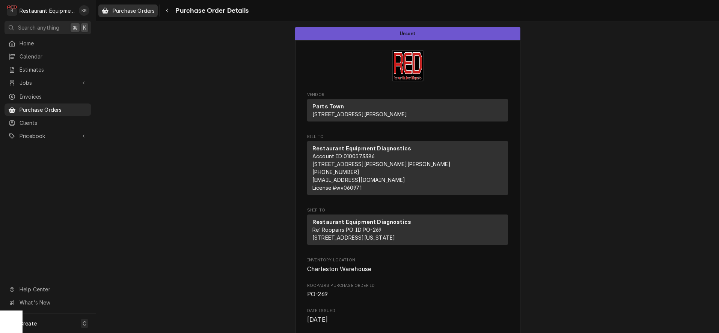
click at [131, 13] on span "Purchase Orders" at bounding box center [134, 11] width 42 height 8
